Goal: Transaction & Acquisition: Purchase product/service

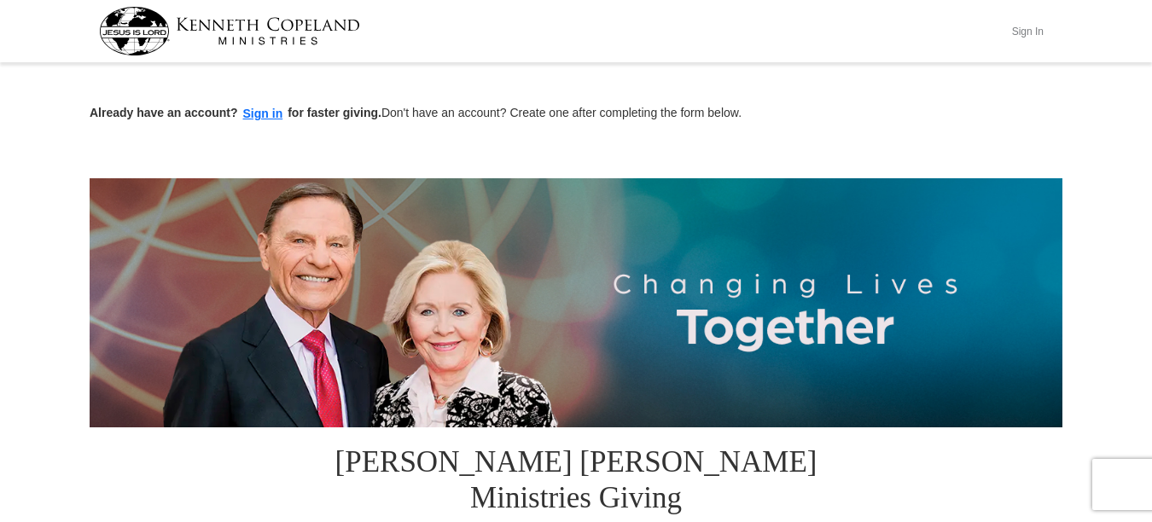
click at [1029, 32] on button "Sign In" at bounding box center [1026, 31] width 51 height 26
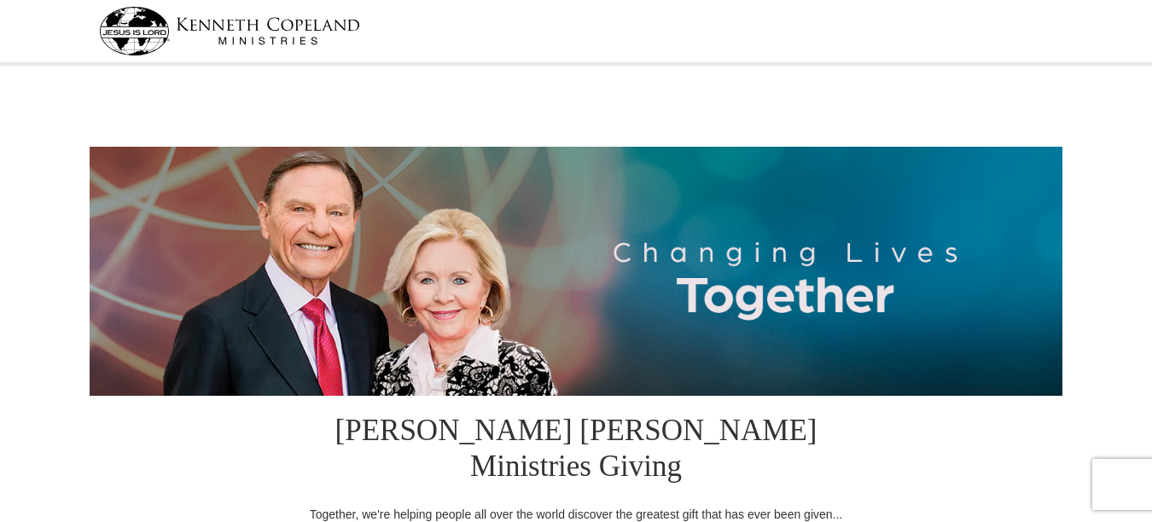
select select "CA"
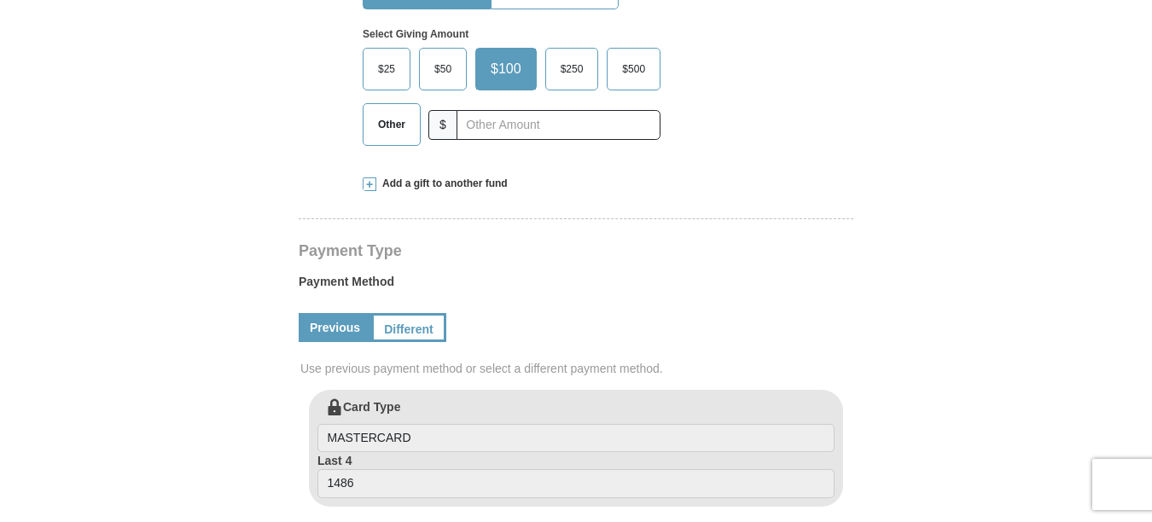
scroll to position [484, 0]
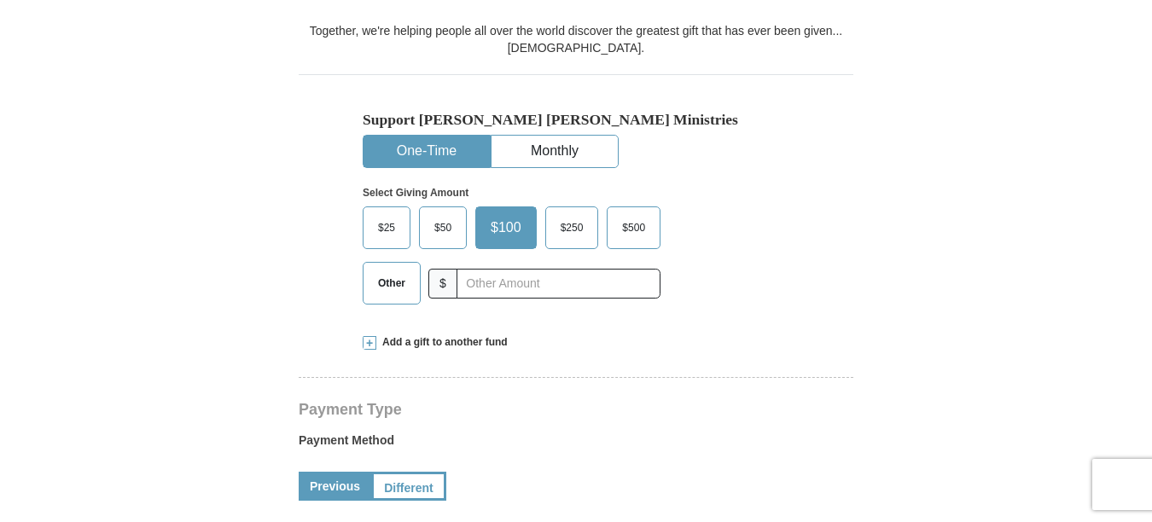
click at [438, 215] on span "$50" at bounding box center [443, 228] width 34 height 26
click at [0, 0] on input "$50" at bounding box center [0, 0] width 0 height 0
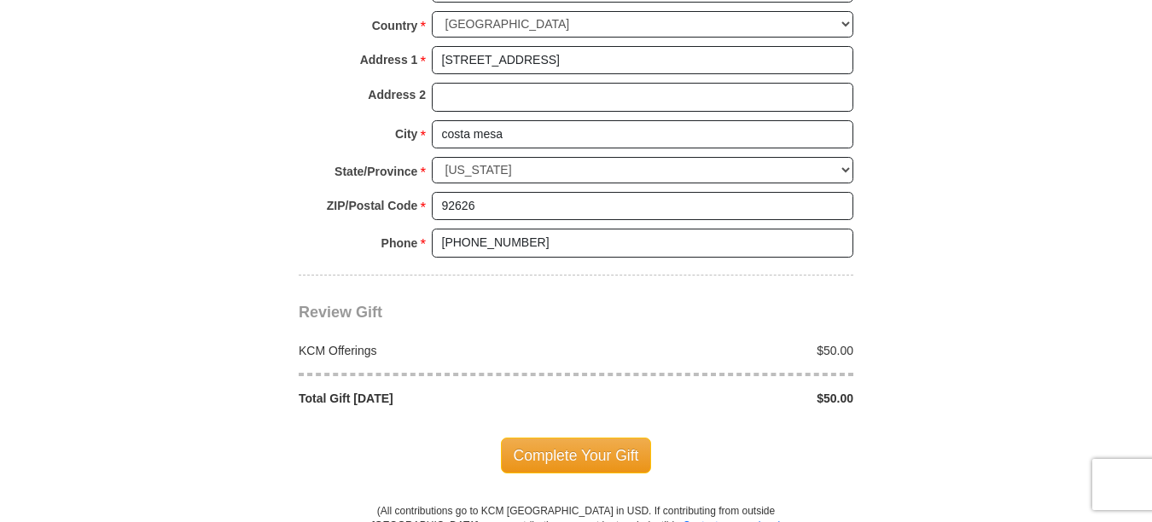
scroll to position [1437, 0]
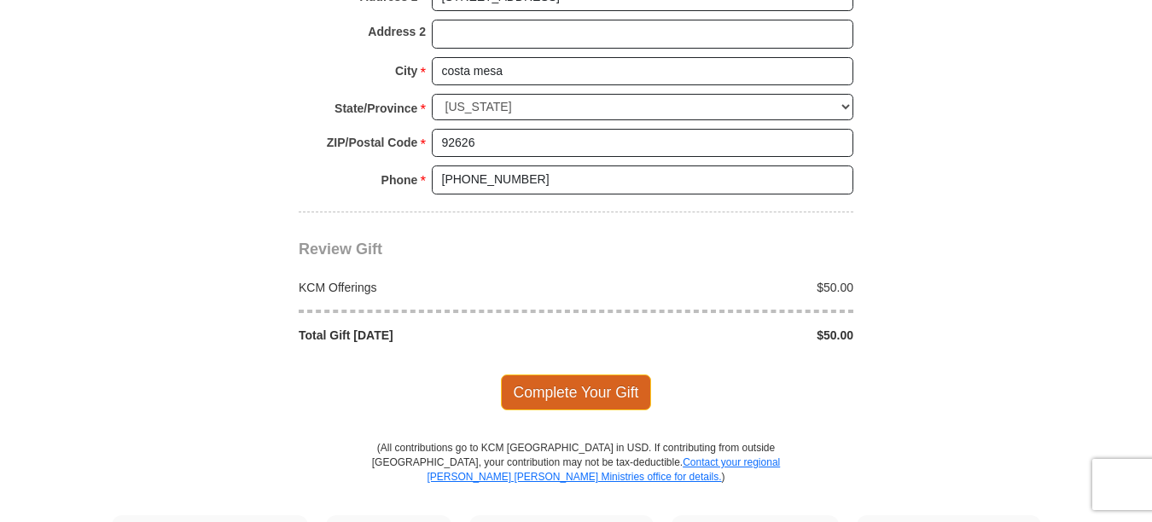
click at [551, 374] on span "Complete Your Gift" at bounding box center [576, 392] width 151 height 36
